Goal: Task Accomplishment & Management: Manage account settings

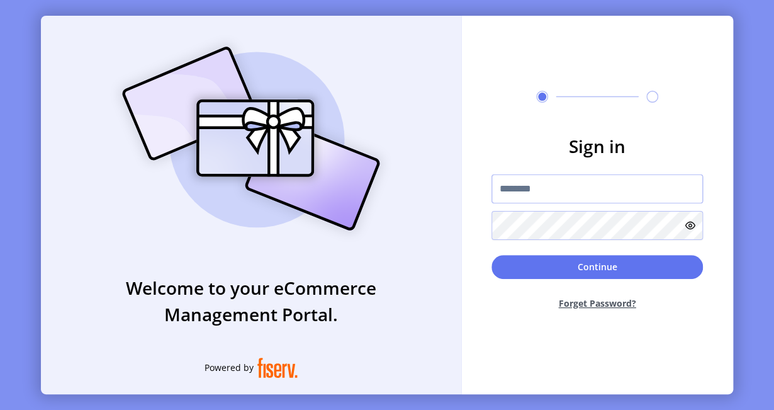
click at [538, 185] on input "text" at bounding box center [597, 188] width 211 height 29
type input "**********"
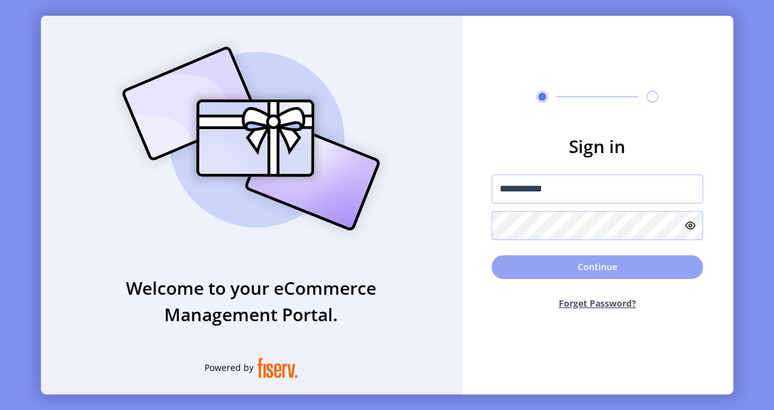
click at [566, 265] on button "Continue" at bounding box center [597, 267] width 211 height 24
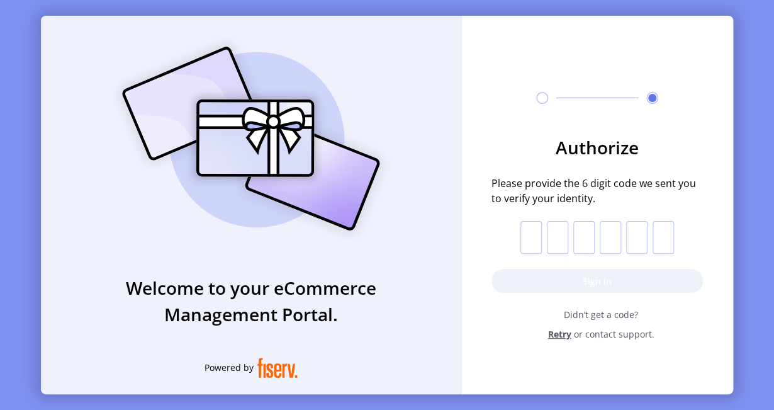
click at [526, 237] on input "text" at bounding box center [530, 237] width 21 height 33
type input "*"
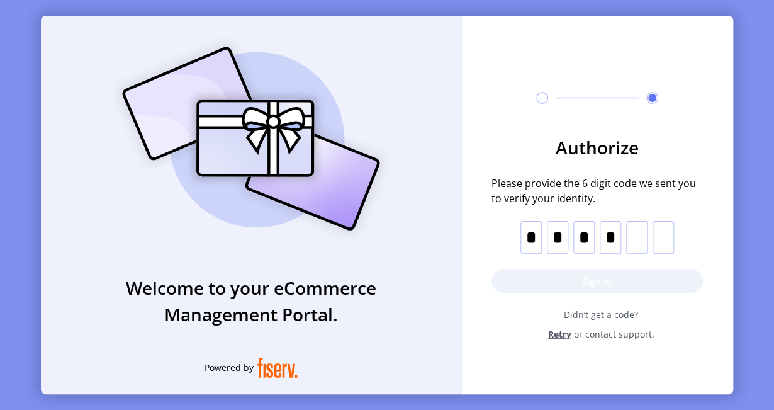
type input "*"
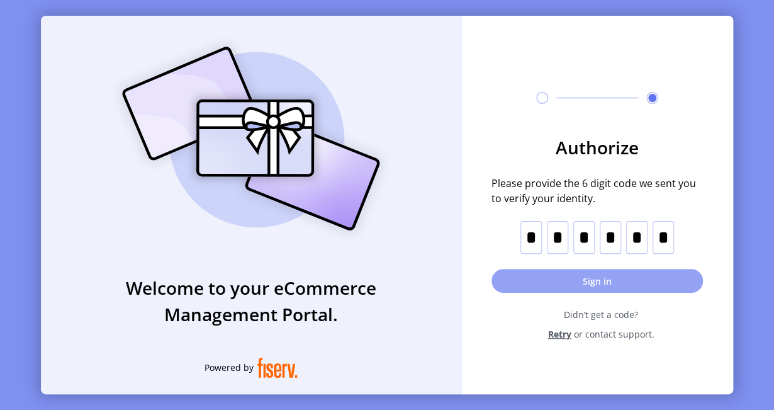
type input "*"
click at [603, 281] on button "Sign in" at bounding box center [597, 281] width 211 height 24
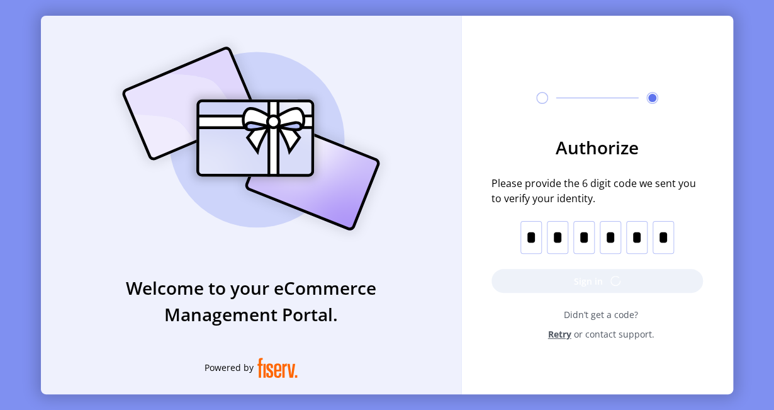
click at [582, 280] on form "Authorize Please provide the 6 digit code we sent you to verify your identity. …" at bounding box center [597, 237] width 272 height 206
click at [559, 337] on span "Retry" at bounding box center [559, 333] width 23 height 13
